Goal: Transaction & Acquisition: Purchase product/service

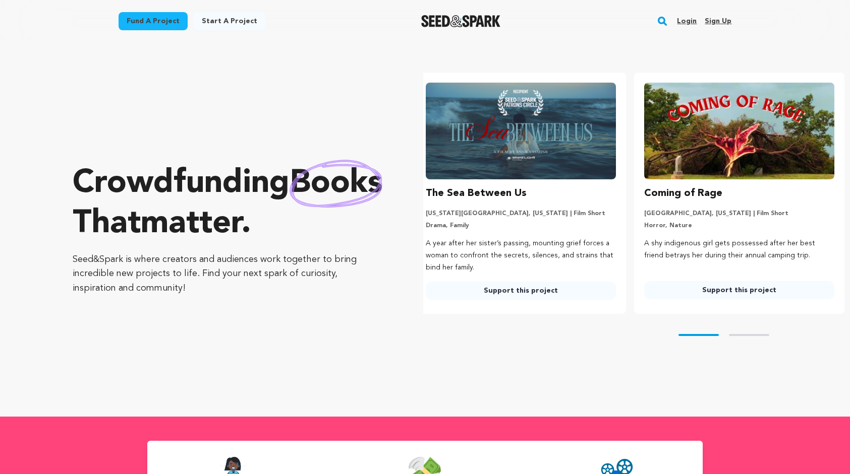
click at [765, 146] on img at bounding box center [739, 131] width 190 height 97
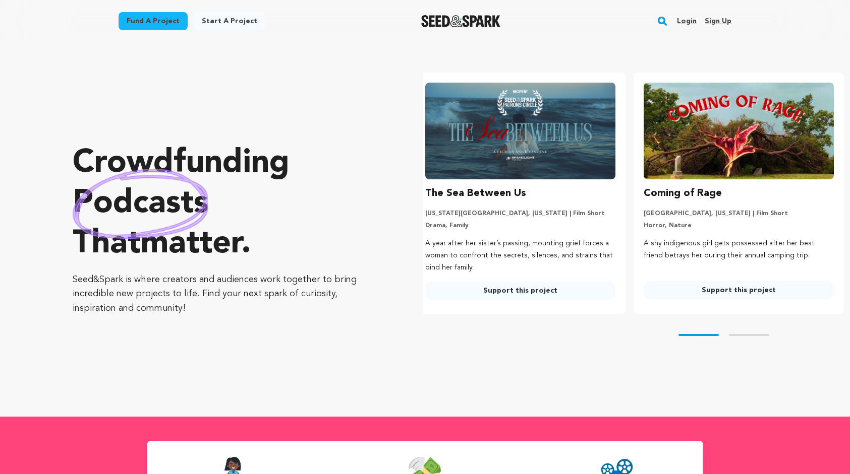
click at [730, 290] on link "Support this project" at bounding box center [738, 290] width 190 height 18
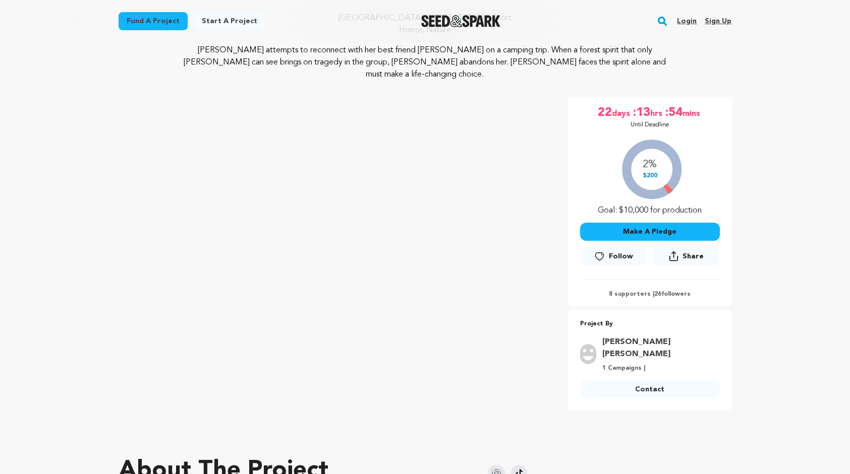
scroll to position [114, 0]
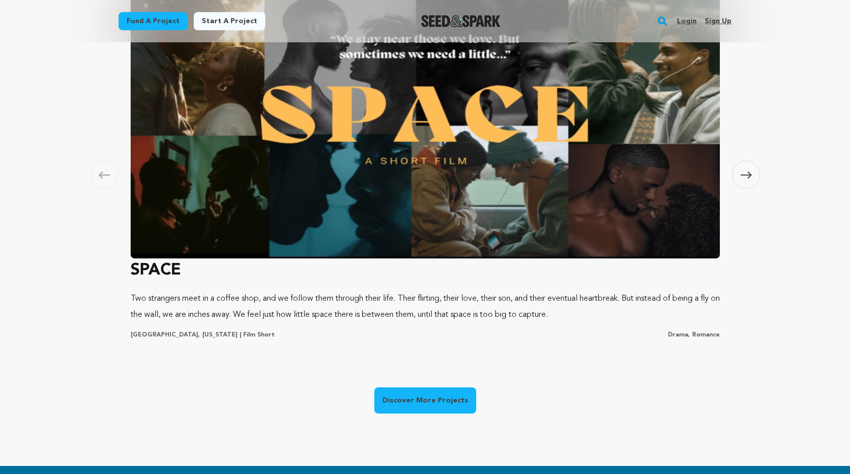
scroll to position [720, 0]
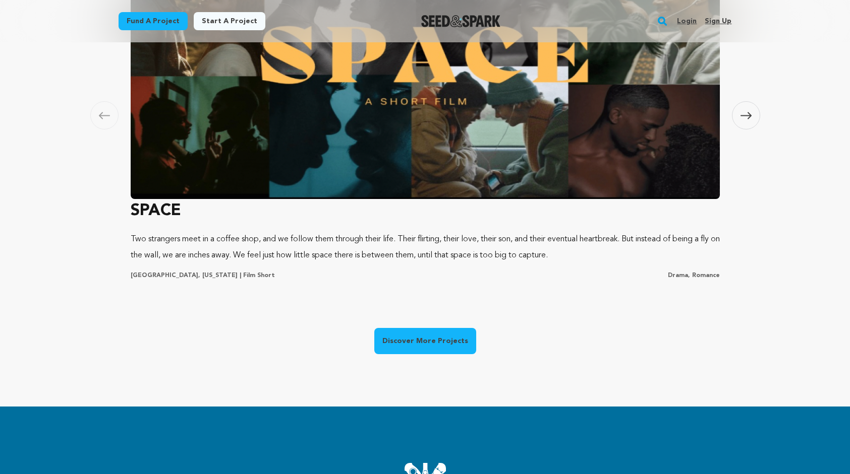
click at [444, 114] on img at bounding box center [425, 63] width 589 height 272
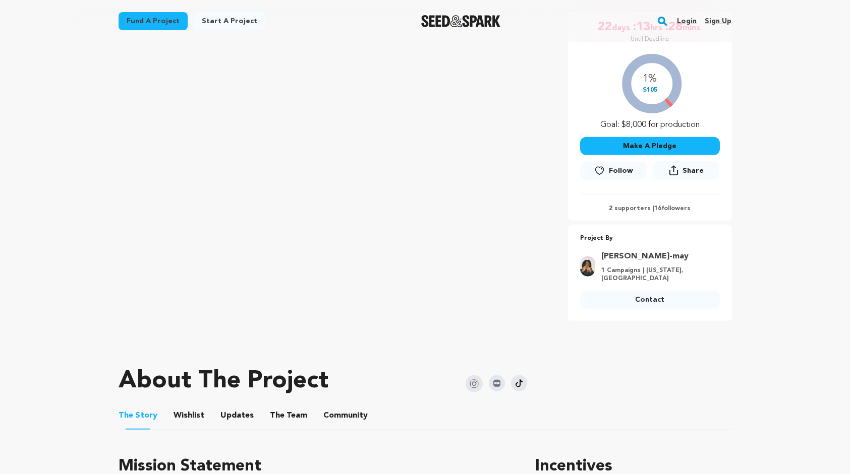
scroll to position [193, 0]
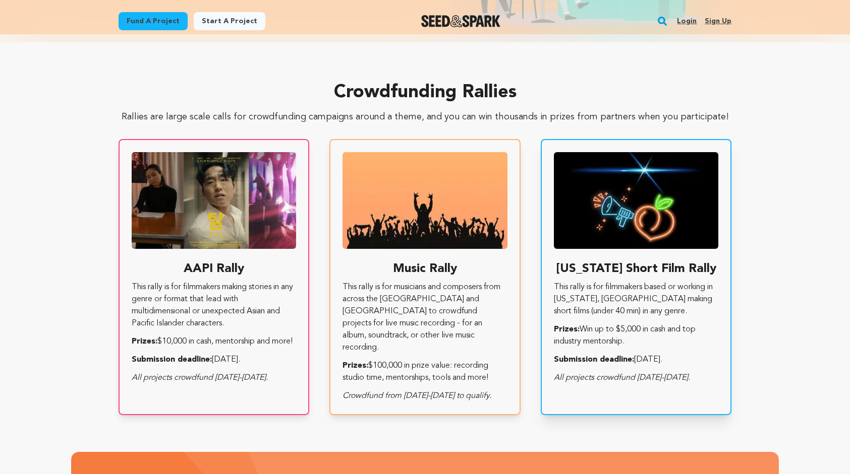
scroll to position [1722, 0]
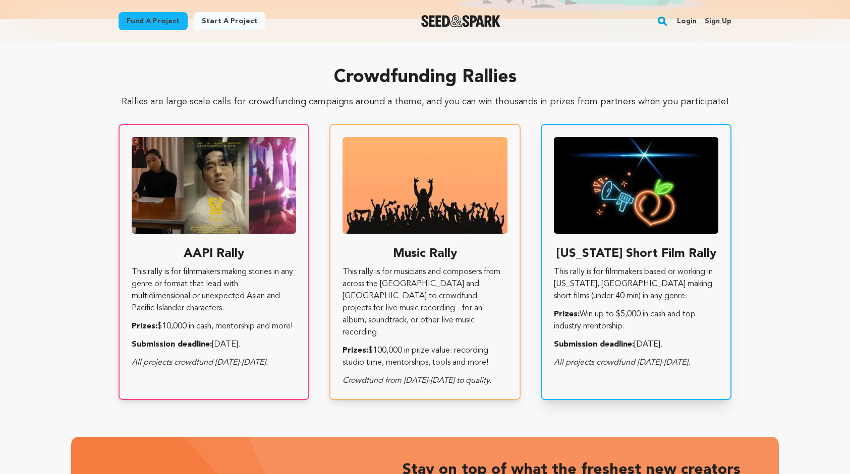
click at [673, 246] on h3 "[US_STATE] Short Film Rally" at bounding box center [636, 254] width 165 height 16
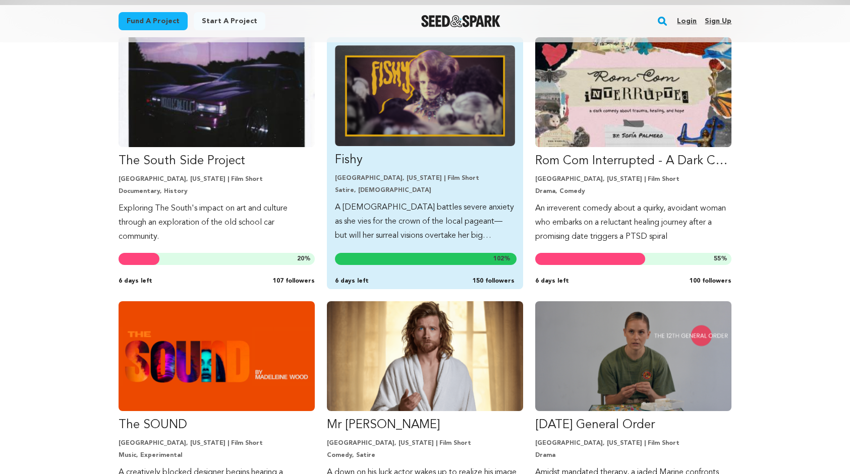
scroll to position [275, 0]
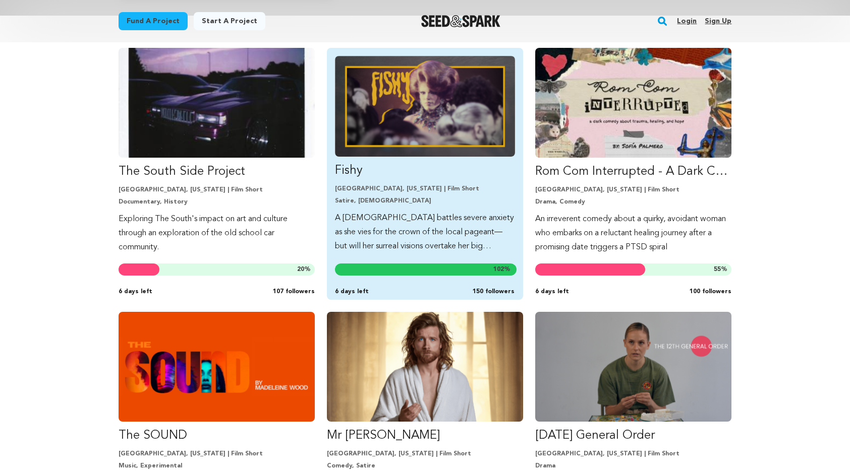
click at [377, 96] on img "Fund Fishy" at bounding box center [425, 106] width 180 height 101
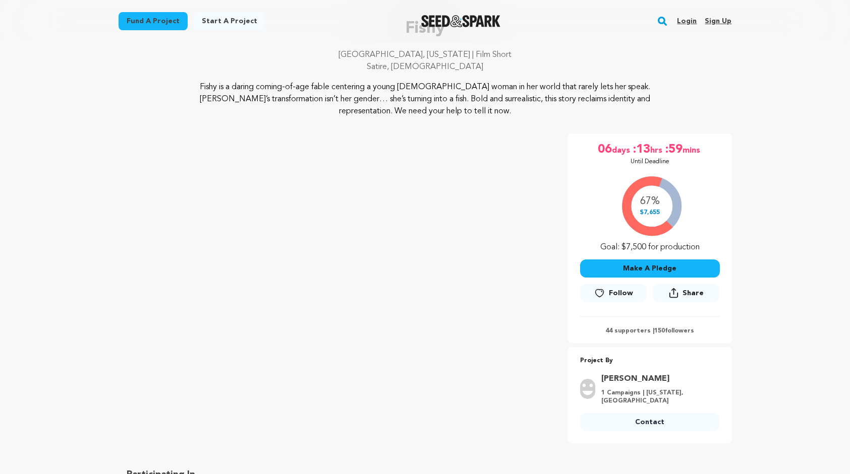
scroll to position [179, 0]
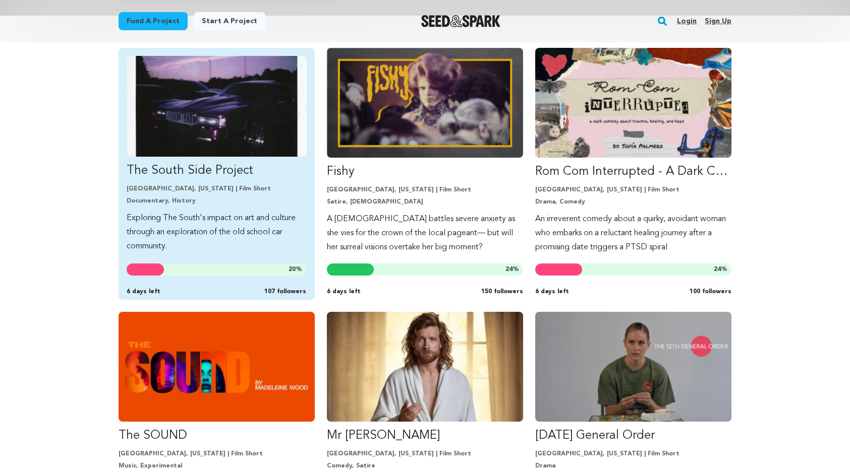
scroll to position [275, 0]
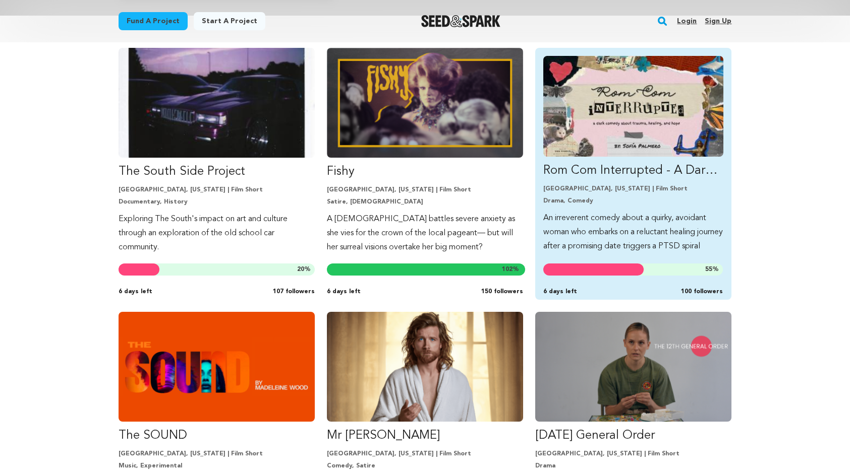
click at [560, 170] on p "Rom Com Interrupted - A Dark Comedy about PTSD" at bounding box center [633, 171] width 180 height 16
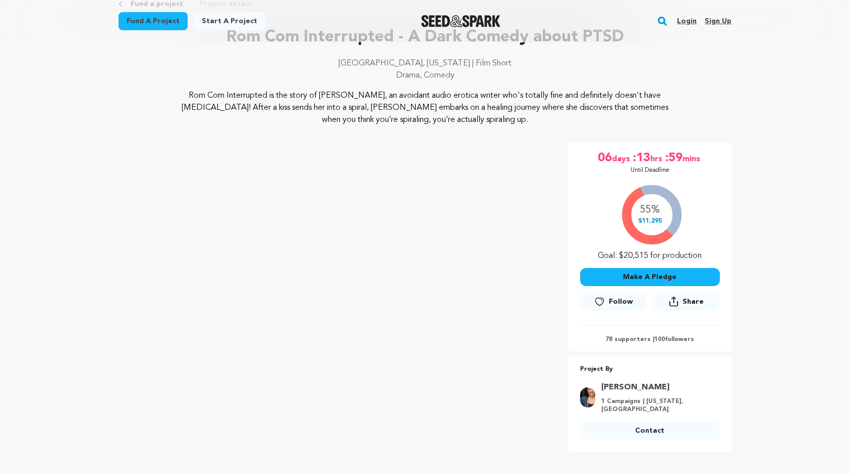
scroll to position [93, 0]
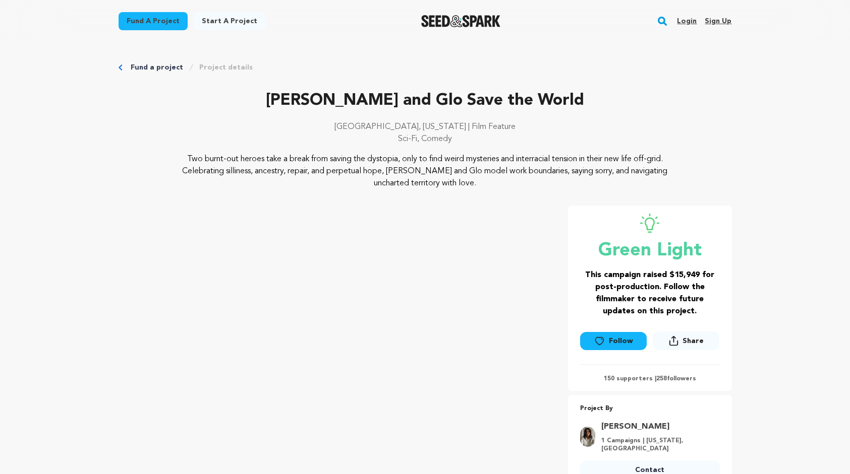
click at [160, 72] on link "Fund a project" at bounding box center [157, 68] width 52 height 10
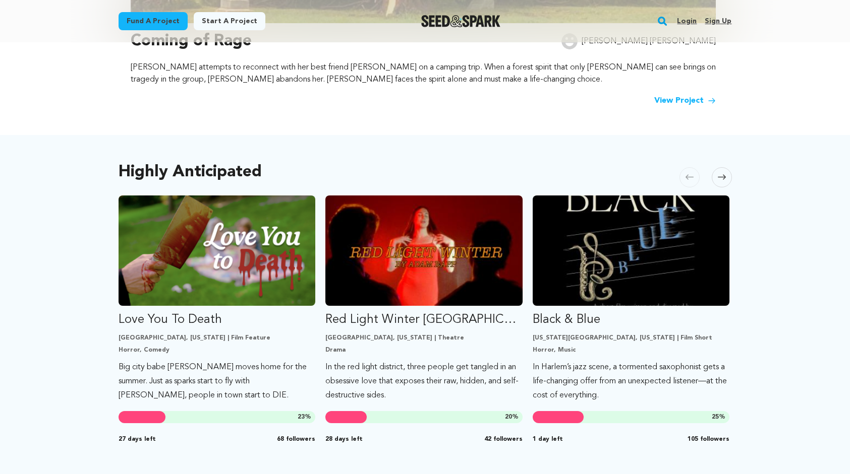
scroll to position [452, 0]
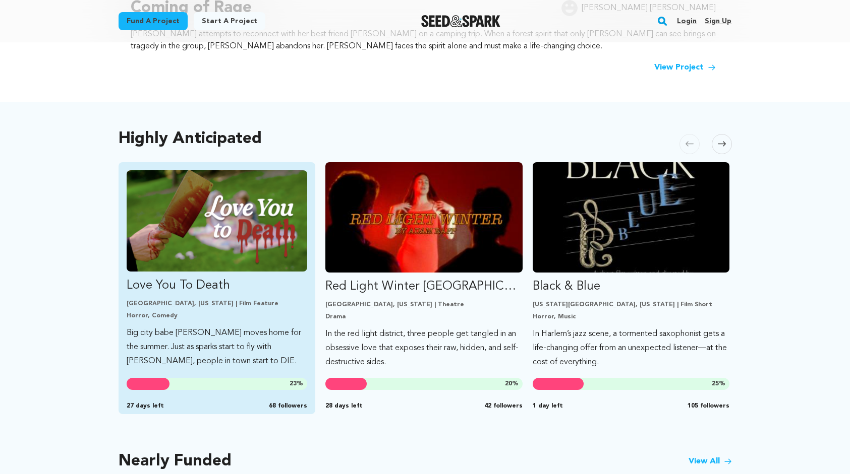
click at [195, 283] on p "Love You To Death" at bounding box center [217, 286] width 181 height 16
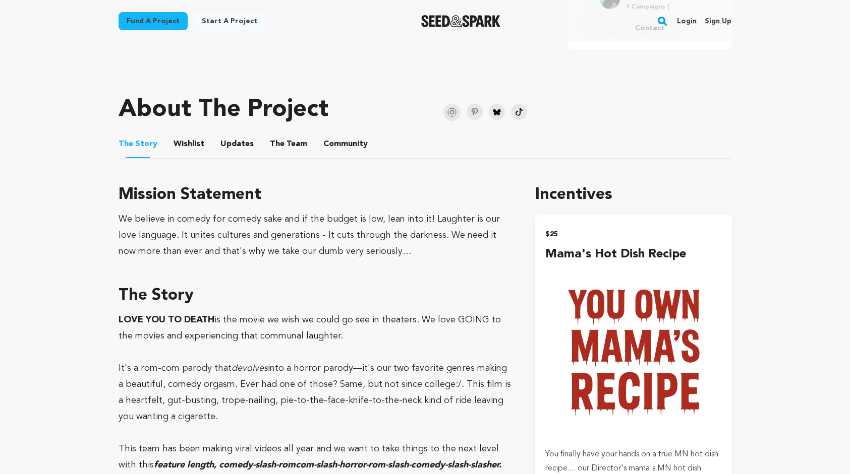
scroll to position [468, 0]
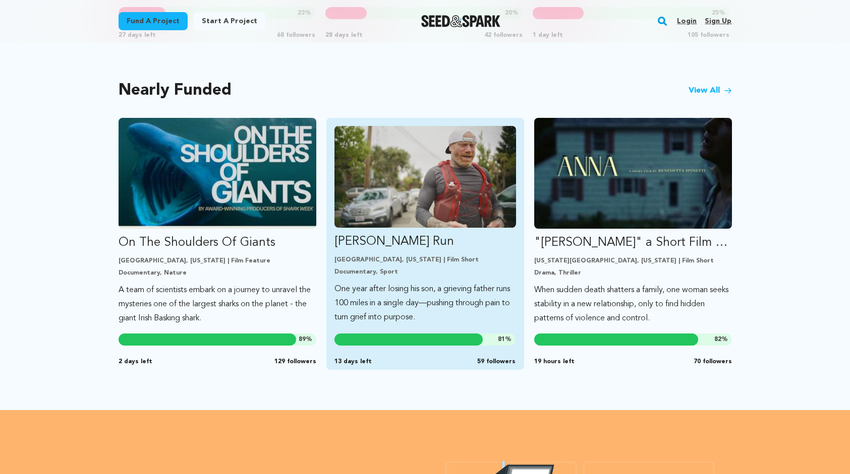
scroll to position [796, 0]
